Goal: Task Accomplishment & Management: Manage account settings

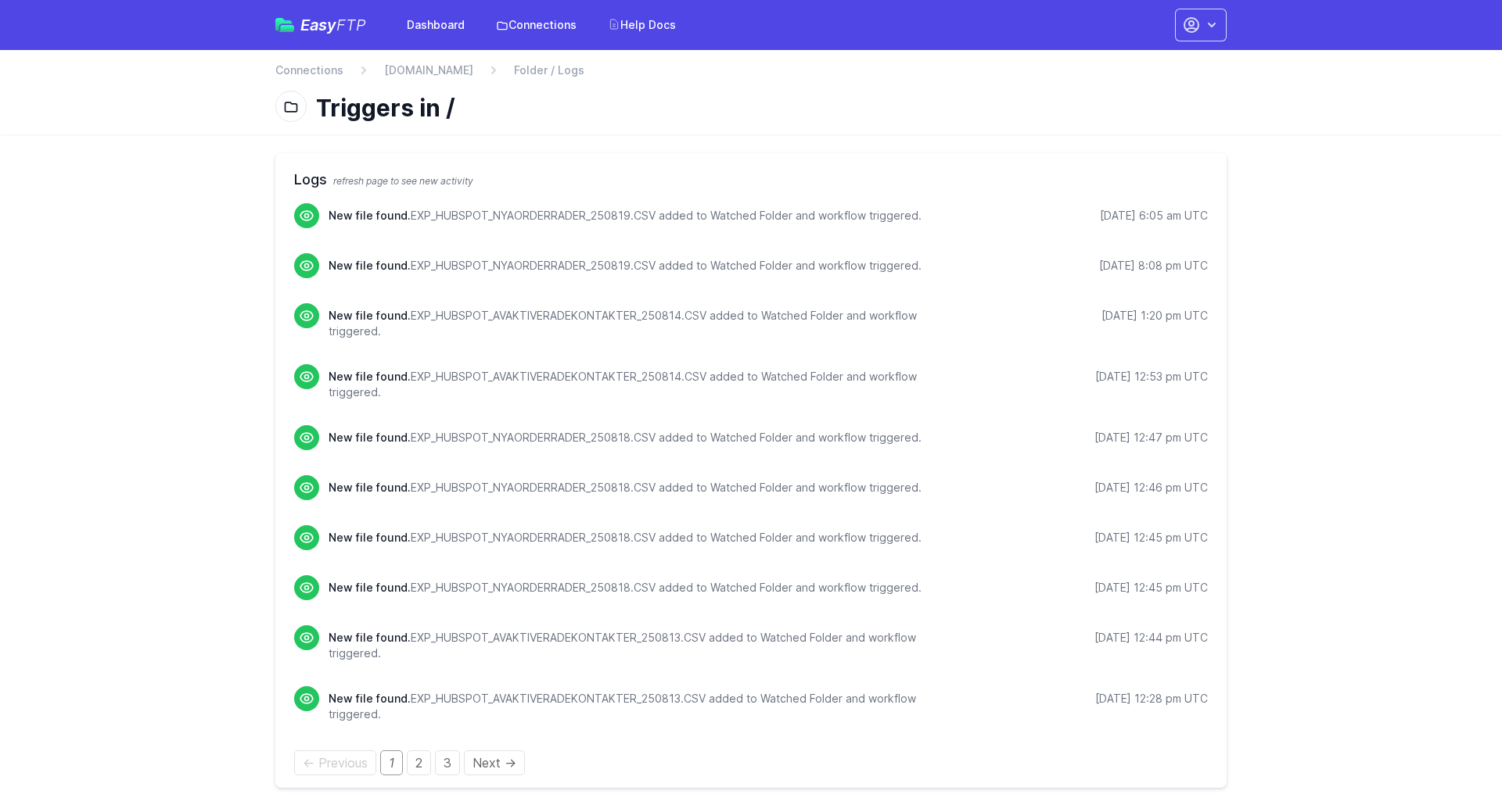
click at [154, 224] on main "Logs refresh page to see new activity New file found. EXP_HUBSPOT_NYAORDERRADER…" at bounding box center [751, 471] width 1502 height 672
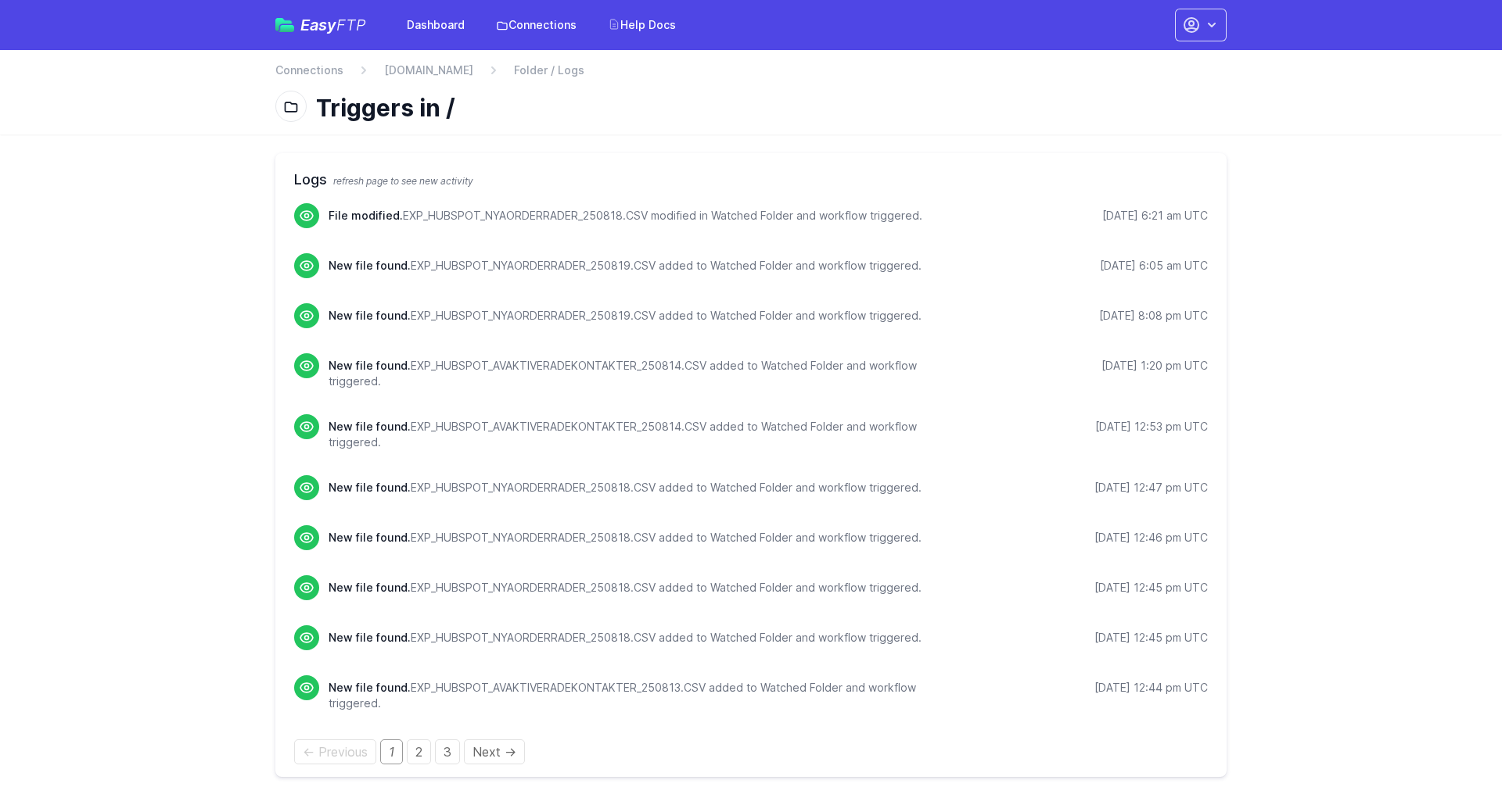
click at [118, 242] on main "Logs refresh page to see new activity File modified. EXP_HUBSPOT_NYAORDERRADER_…" at bounding box center [751, 465] width 1502 height 661
click at [456, 19] on link "Dashboard" at bounding box center [435, 25] width 76 height 28
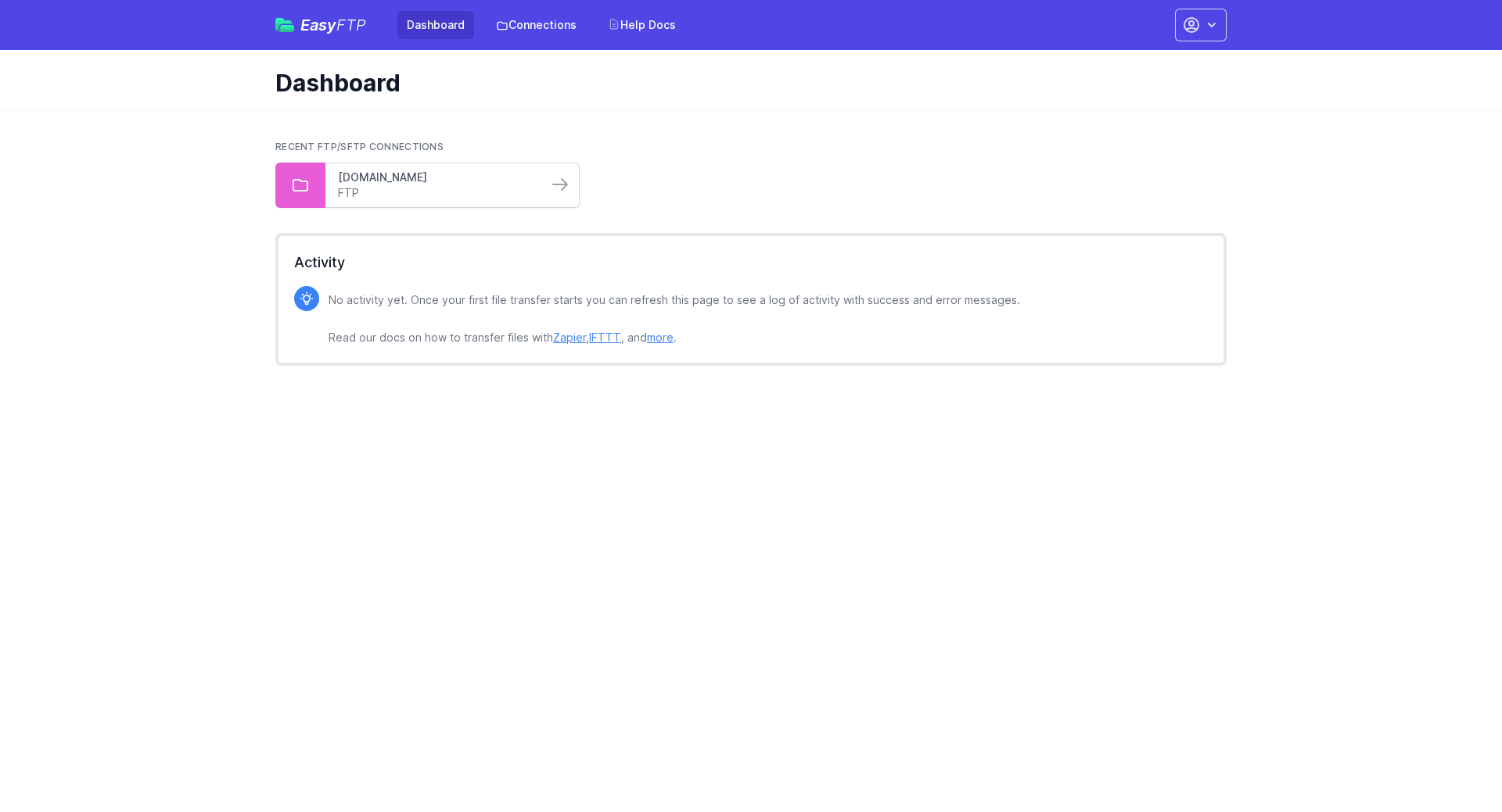
click at [395, 179] on link "[DOMAIN_NAME]" at bounding box center [436, 177] width 197 height 15
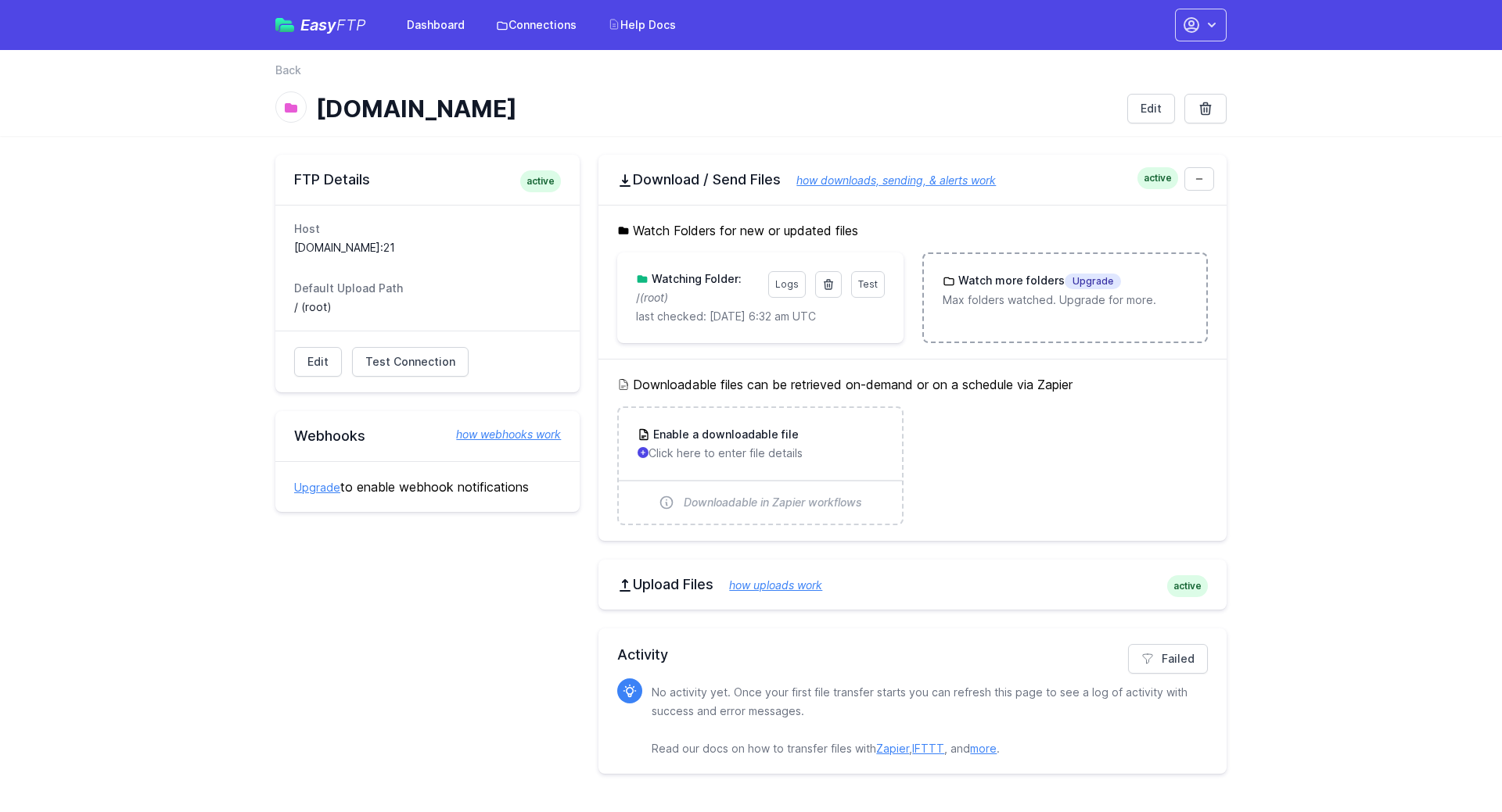
click at [995, 303] on p "Max folders watched. Upgrade for more." at bounding box center [1065, 300] width 245 height 15
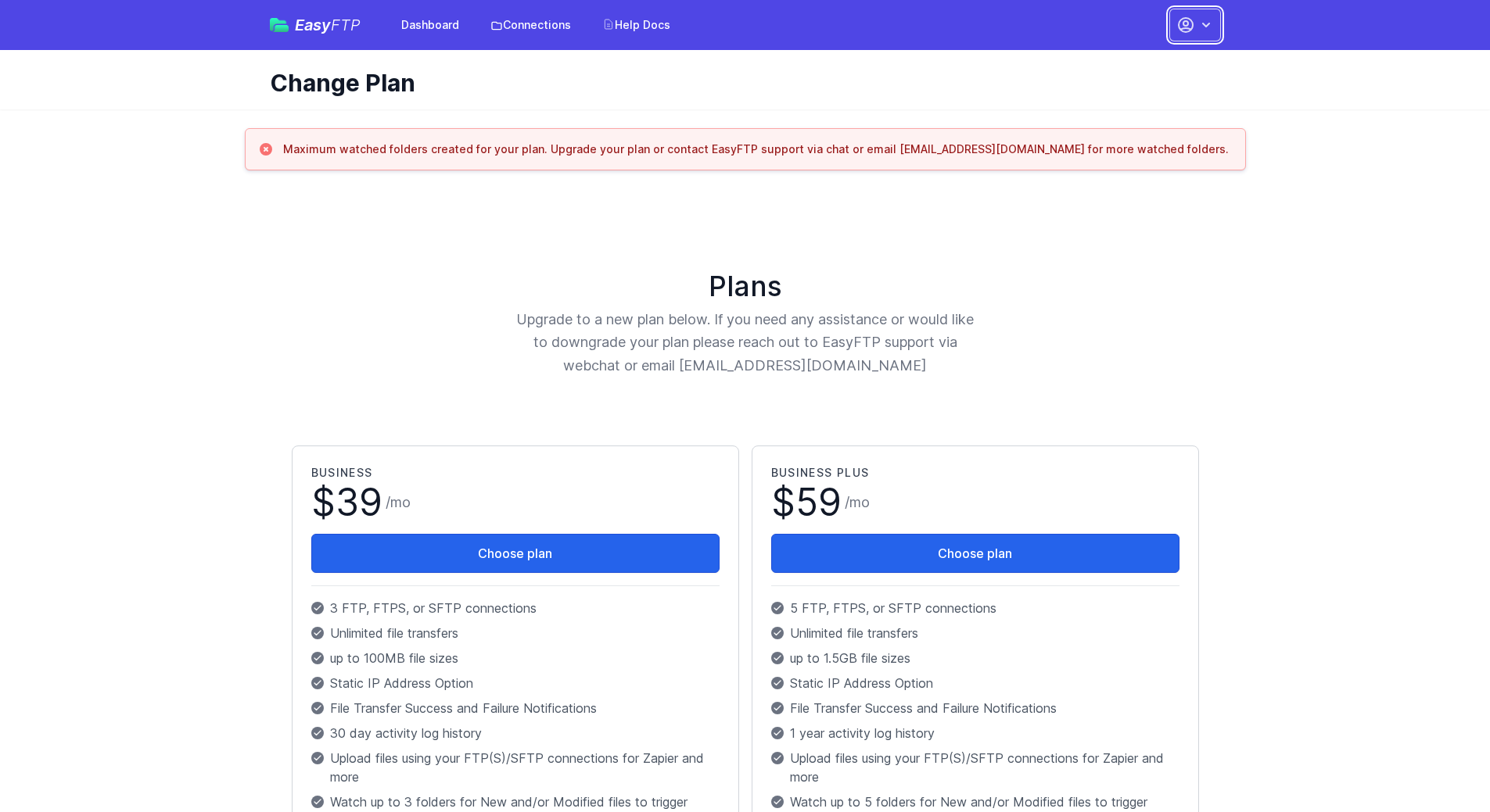
click at [1187, 23] on icon "button" at bounding box center [1186, 25] width 19 height 19
click at [1136, 66] on link "Account Settings" at bounding box center [1145, 64] width 150 height 28
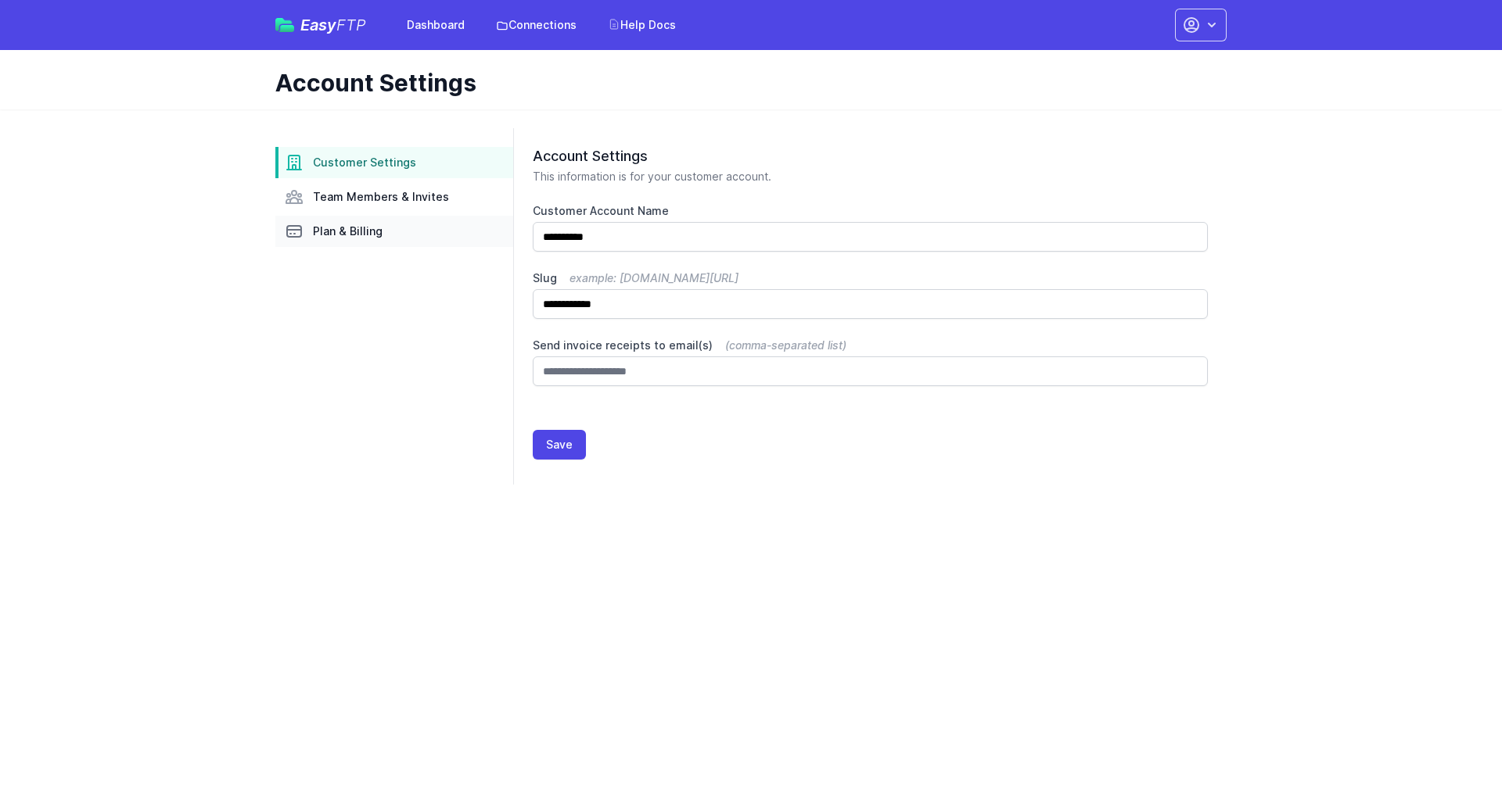
click at [330, 235] on span "Plan & Billing" at bounding box center [347, 231] width 69 height 15
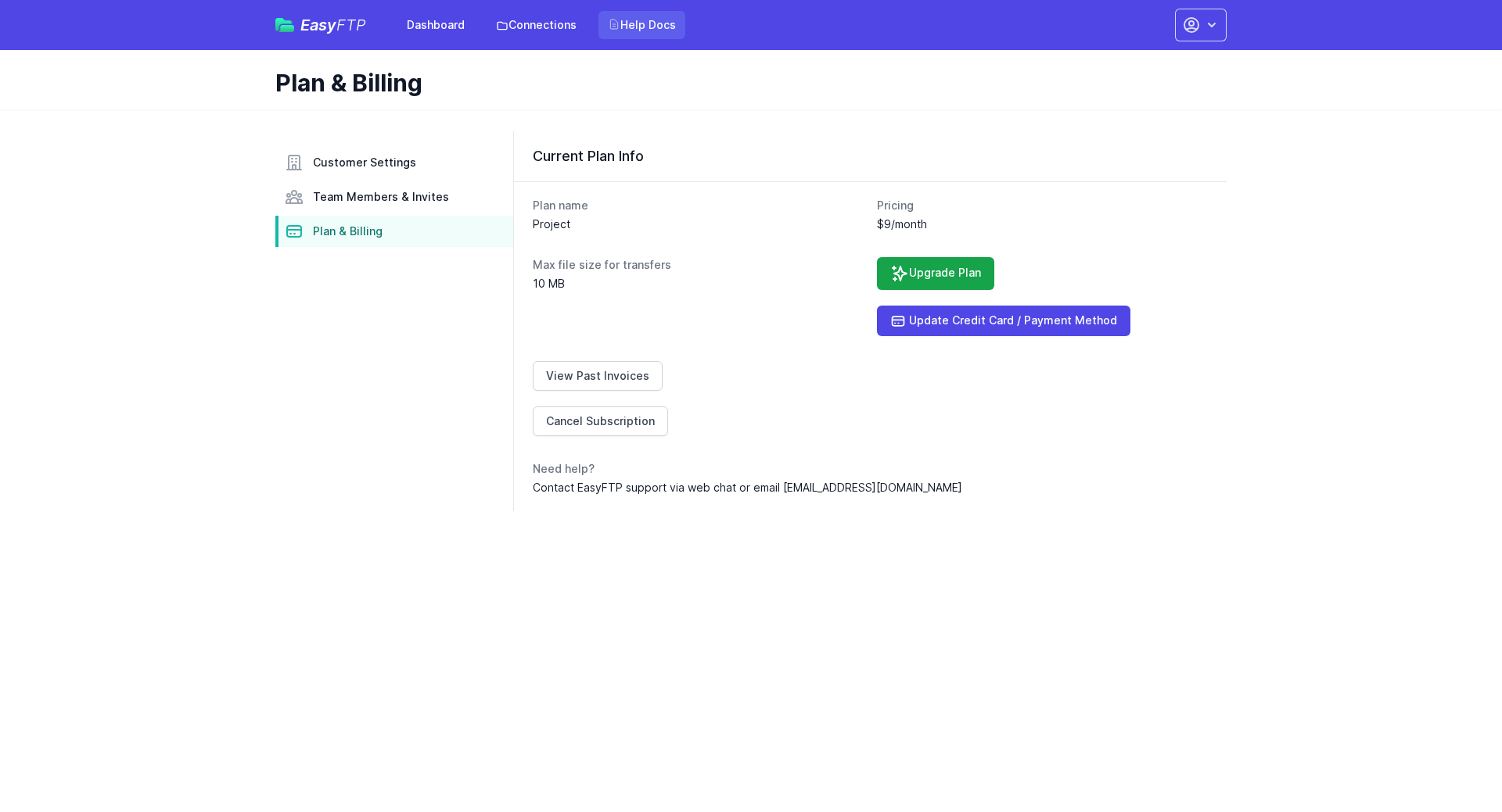
click at [651, 30] on link "Help Docs" at bounding box center [641, 25] width 87 height 28
